Goal: Information Seeking & Learning: Check status

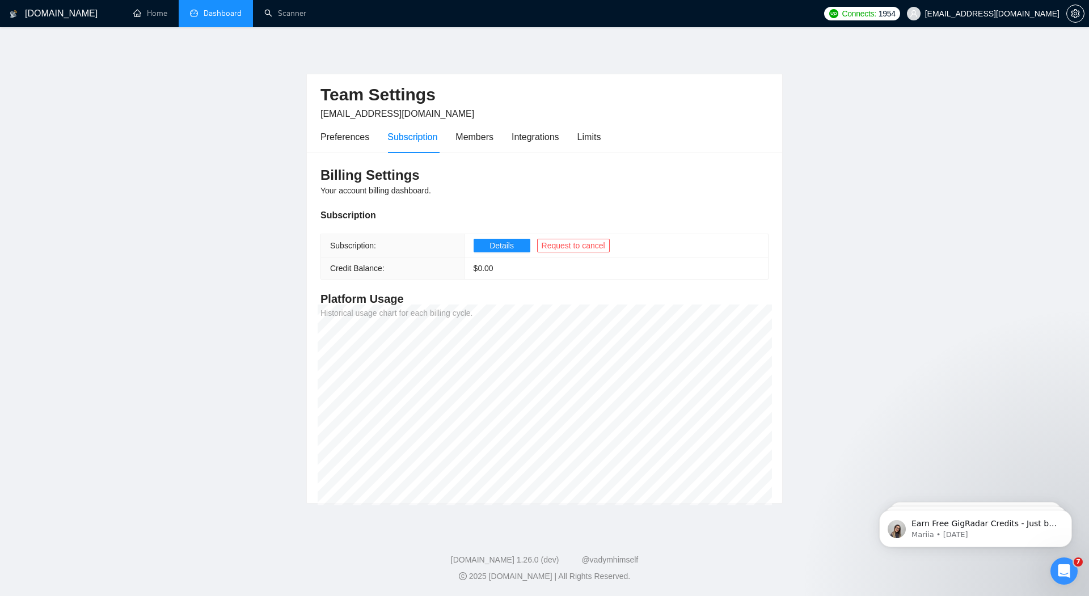
click at [217, 16] on link "Dashboard" at bounding box center [216, 14] width 52 height 10
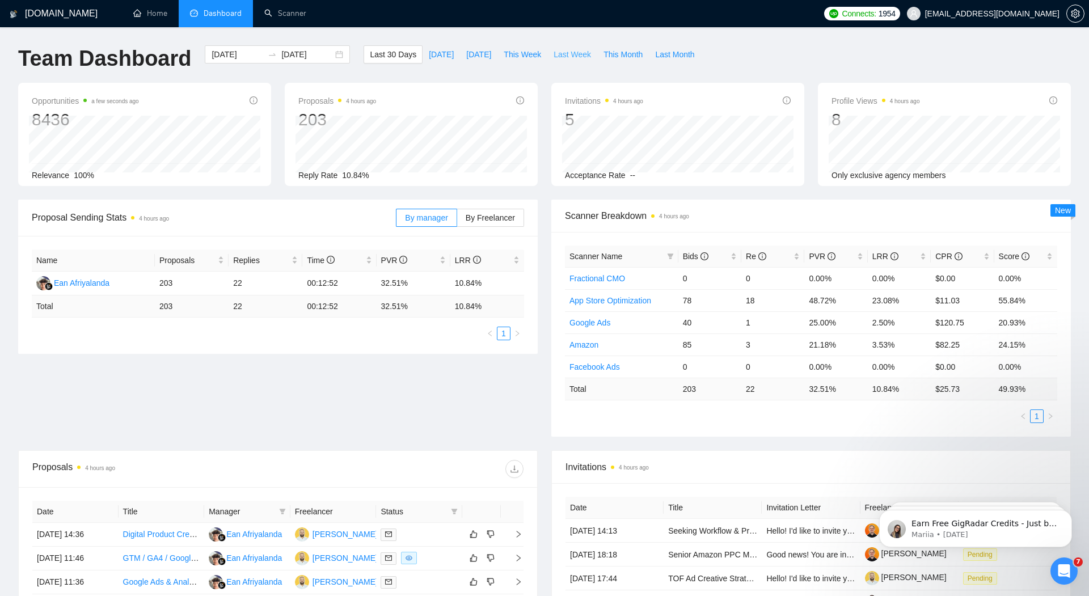
click at [573, 54] on span "Last Week" at bounding box center [572, 54] width 37 height 12
type input "[DATE]"
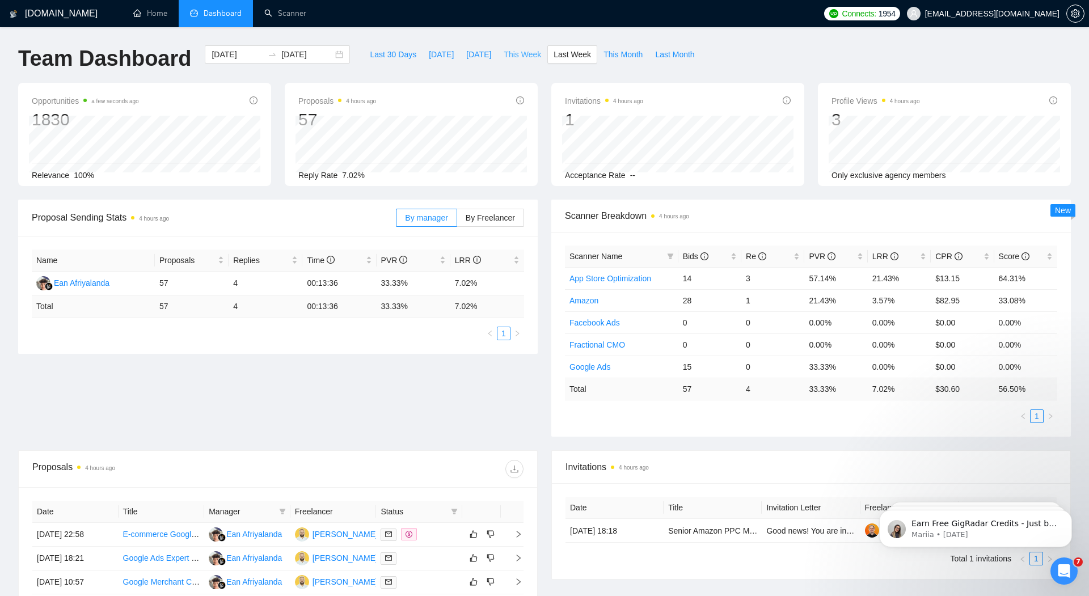
click at [524, 58] on span "This Week" at bounding box center [522, 54] width 37 height 12
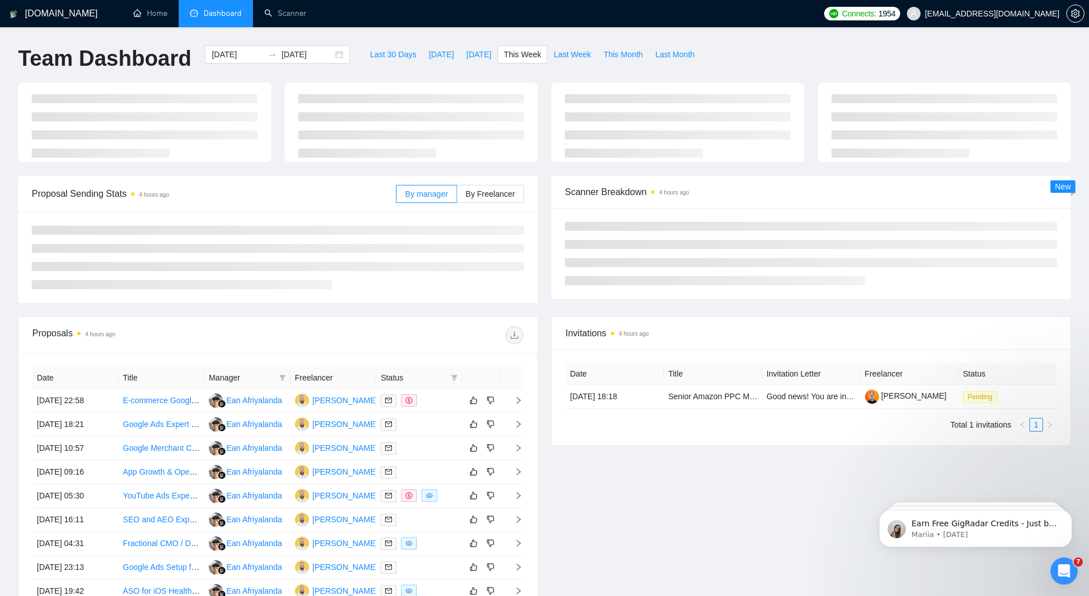
type input "[DATE]"
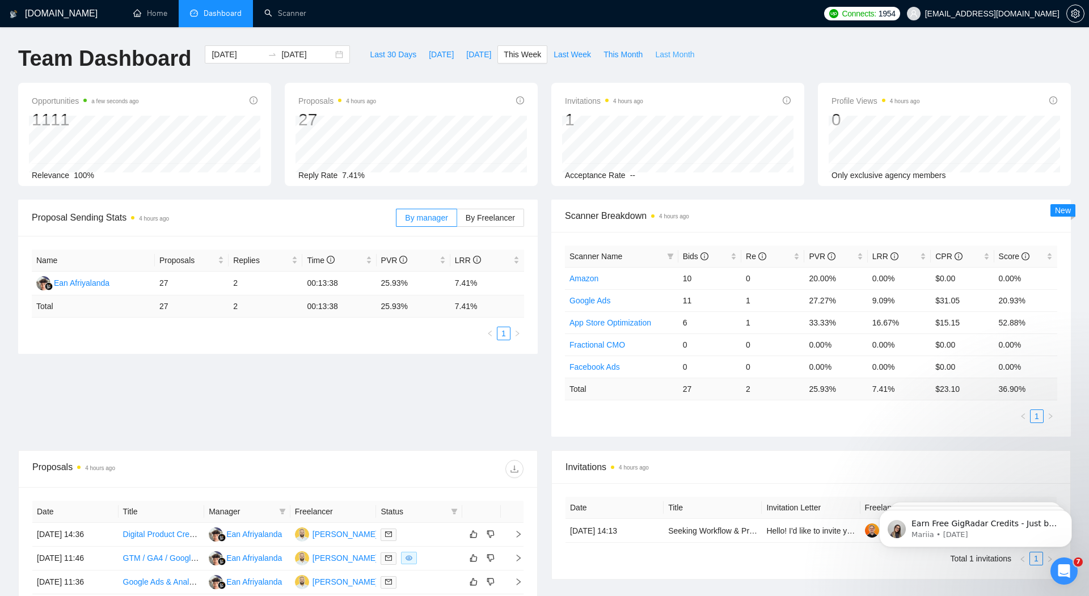
click at [682, 57] on span "Last Month" at bounding box center [674, 54] width 39 height 12
type input "[DATE]"
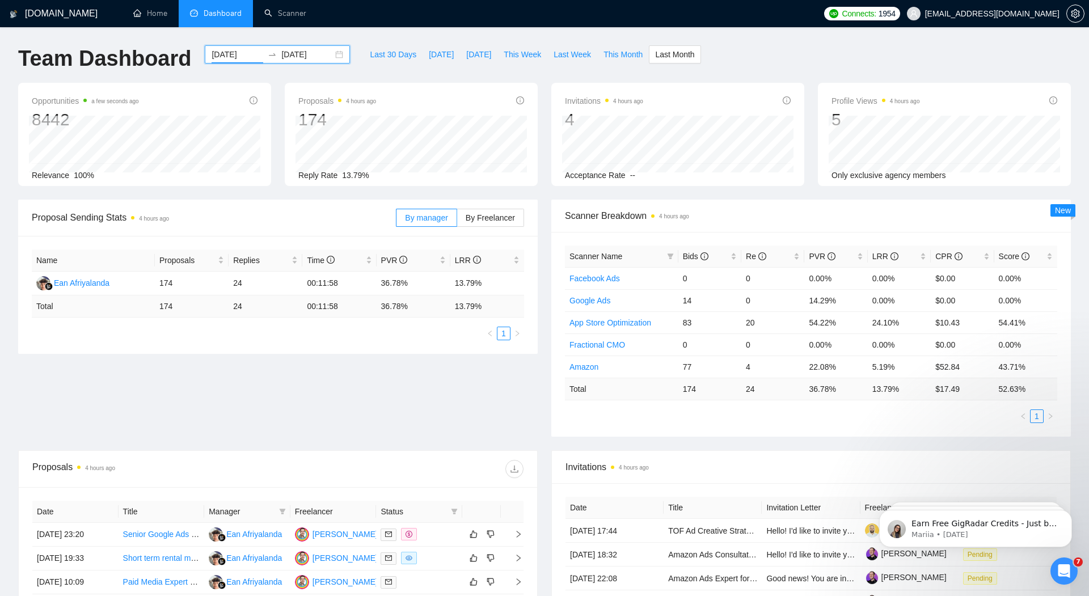
click at [234, 56] on input "[DATE]" at bounding box center [238, 54] width 52 height 12
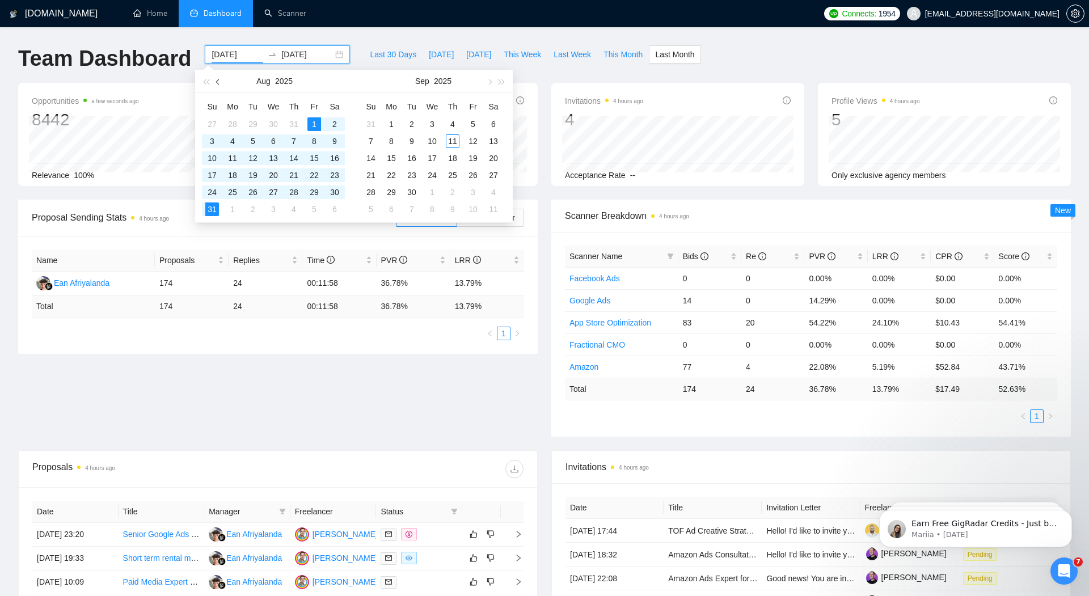
click at [218, 85] on span "button" at bounding box center [219, 82] width 6 height 6
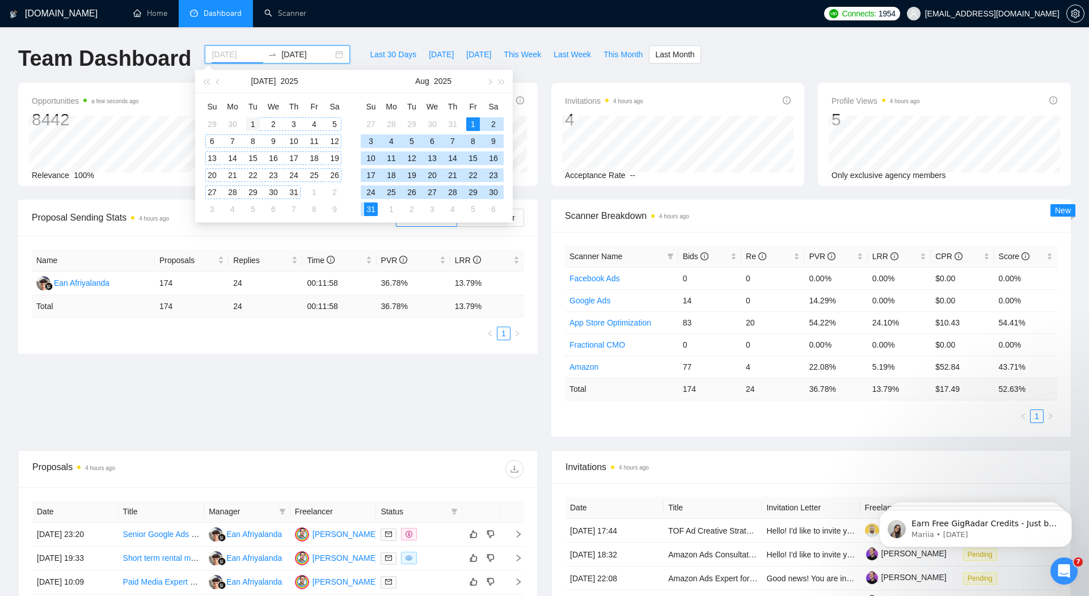
type input "[DATE]"
click at [255, 122] on div "1" at bounding box center [253, 124] width 14 height 14
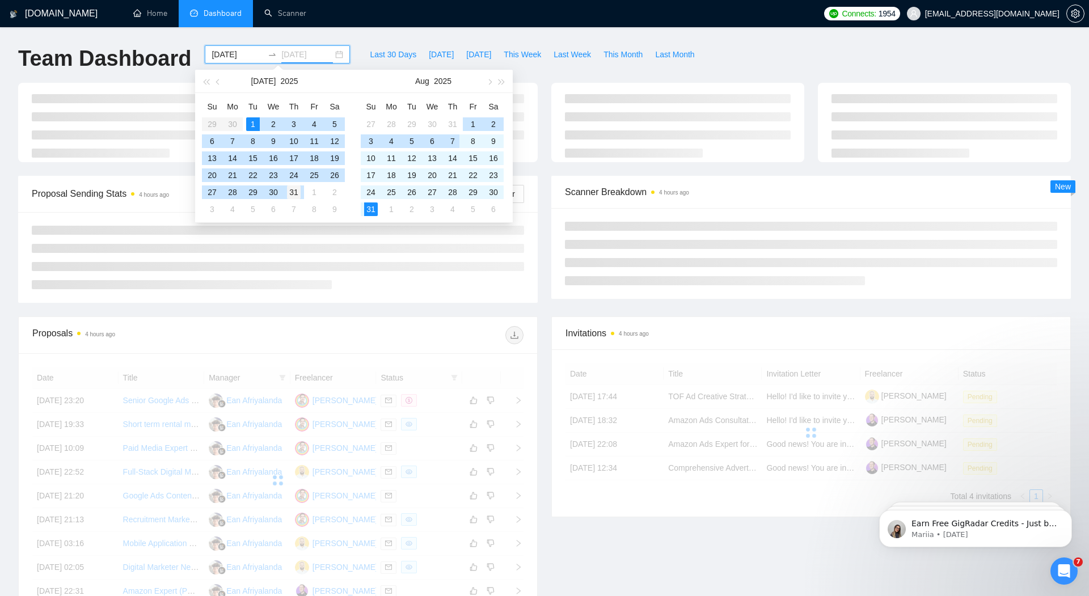
type input "[DATE]"
click at [293, 192] on div "31" at bounding box center [294, 193] width 14 height 14
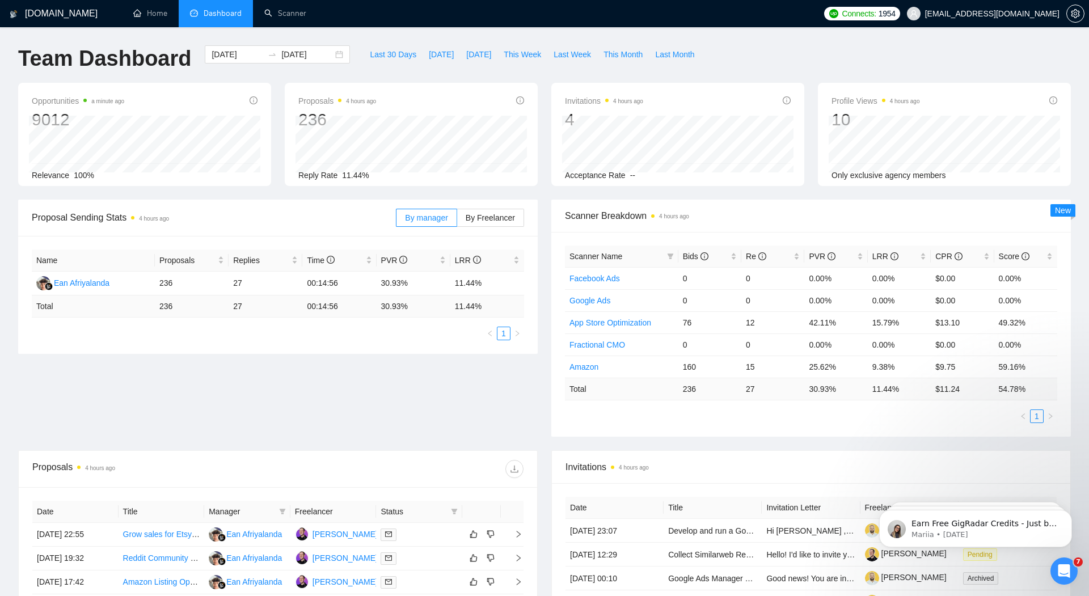
click at [547, 91] on div "Invitations 4 hours ago 4 Acceptance Rate --" at bounding box center [678, 134] width 267 height 103
click at [229, 53] on input "[DATE]" at bounding box center [238, 54] width 52 height 12
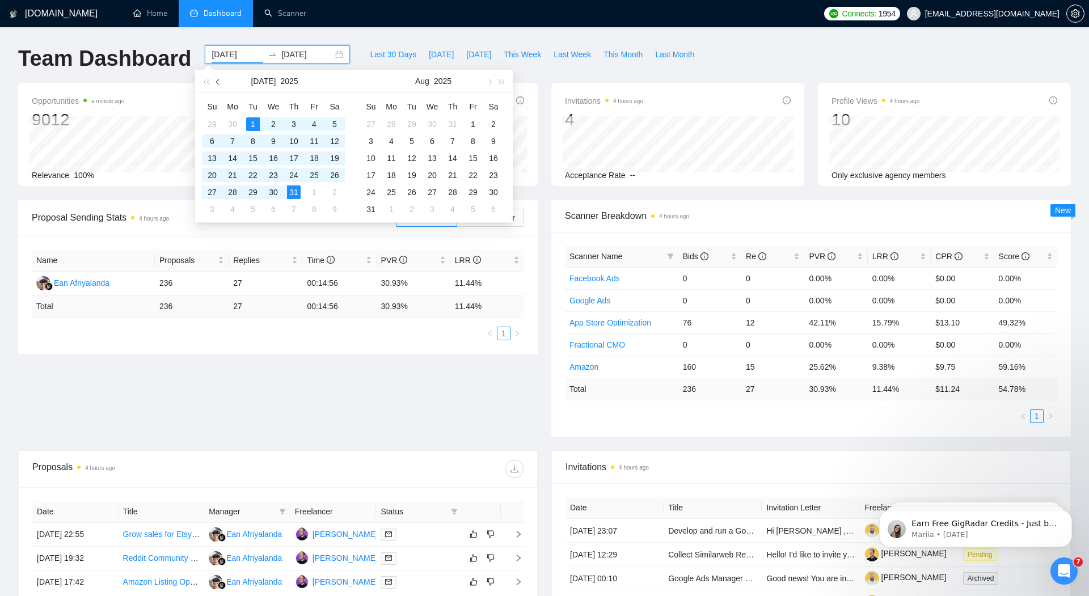
click at [219, 84] on button "button" at bounding box center [218, 81] width 12 height 23
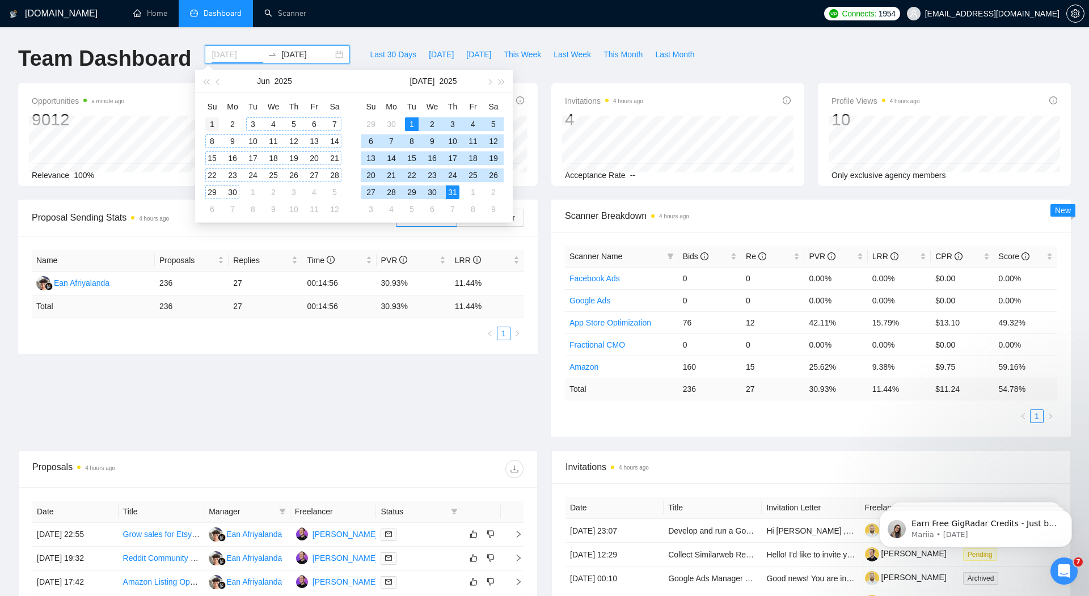
type input "[DATE]"
click at [213, 125] on div "1" at bounding box center [212, 124] width 14 height 14
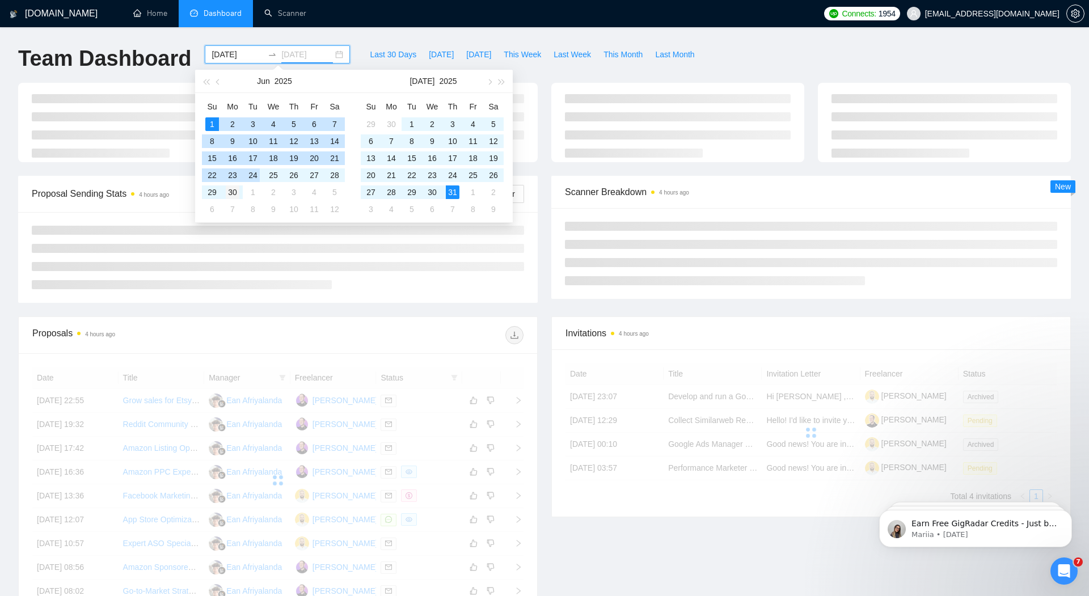
type input "[DATE]"
click at [233, 193] on div "30" at bounding box center [233, 193] width 14 height 14
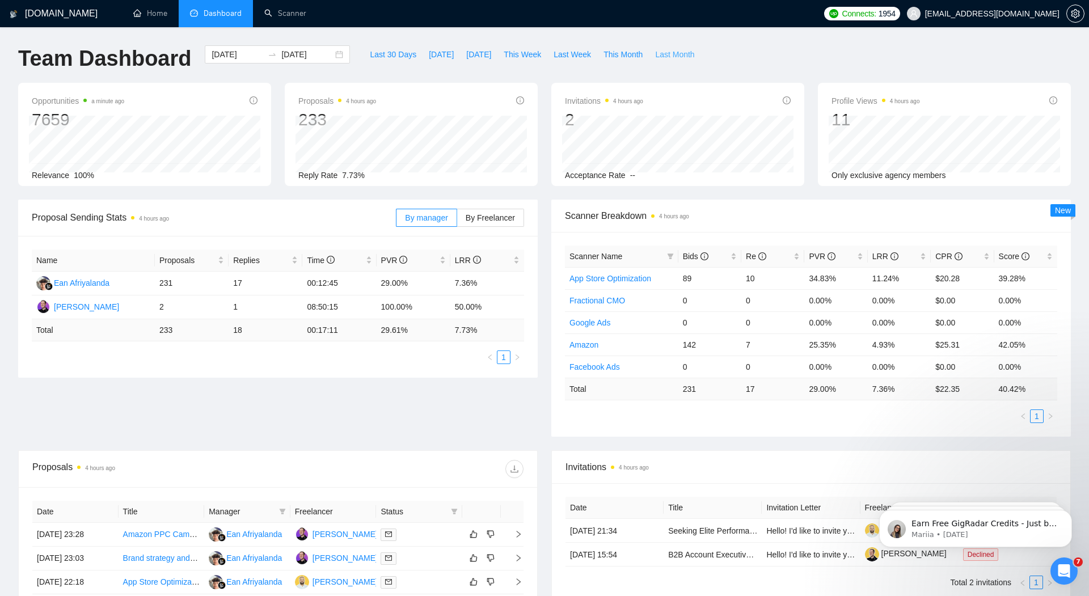
click at [693, 52] on span "Last Month" at bounding box center [674, 54] width 39 height 12
type input "[DATE]"
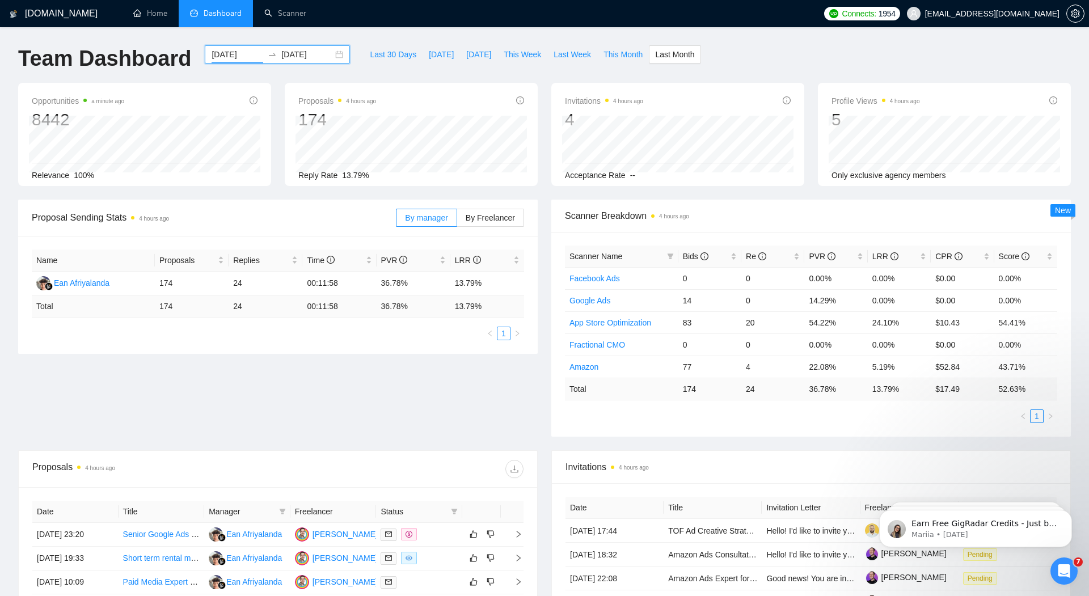
click at [243, 55] on input "[DATE]" at bounding box center [238, 54] width 52 height 12
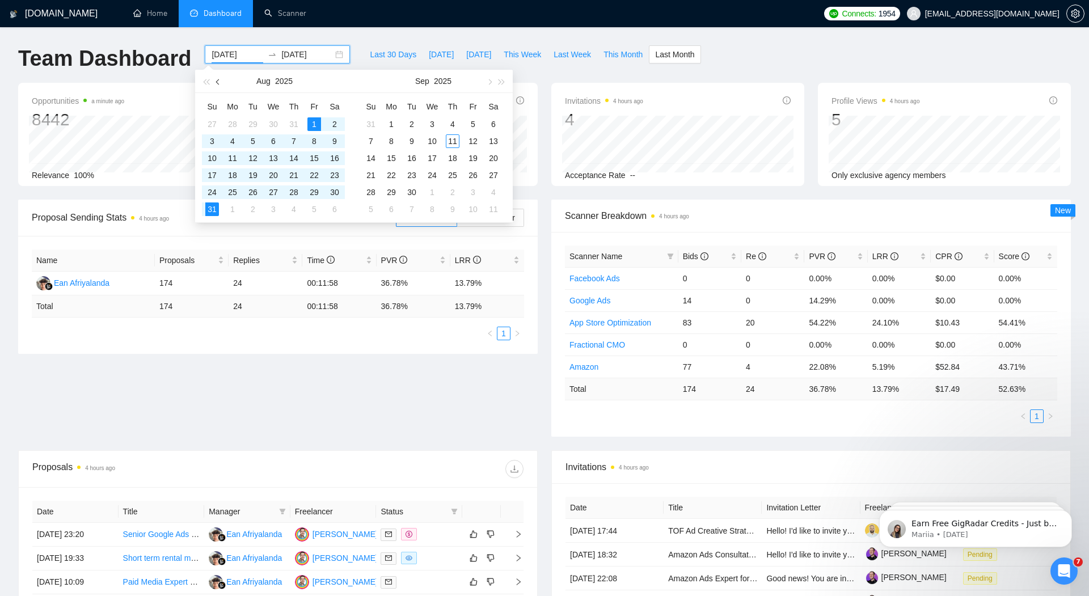
click at [219, 81] on span "button" at bounding box center [219, 82] width 6 height 6
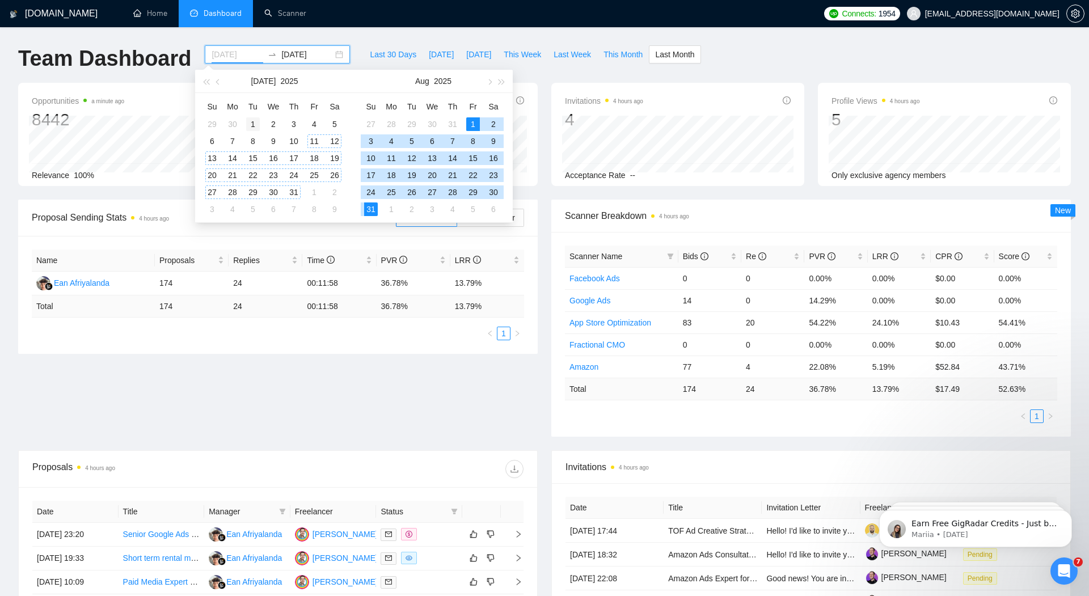
type input "[DATE]"
click at [252, 124] on div "1" at bounding box center [253, 124] width 14 height 14
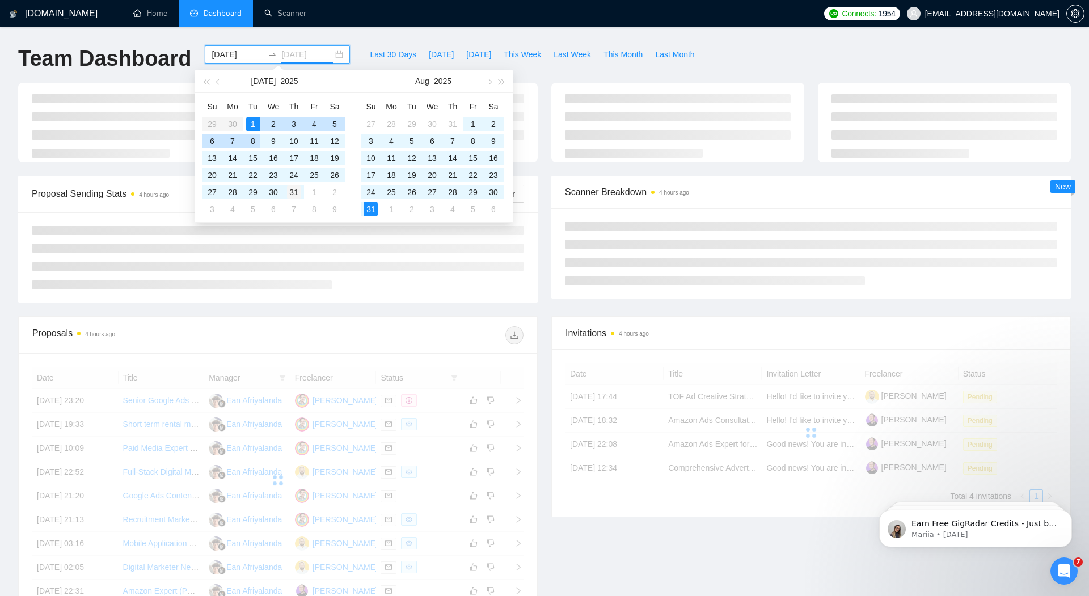
type input "[DATE]"
click at [294, 194] on div "31" at bounding box center [294, 193] width 14 height 14
